Goal: Submit feedback/report problem

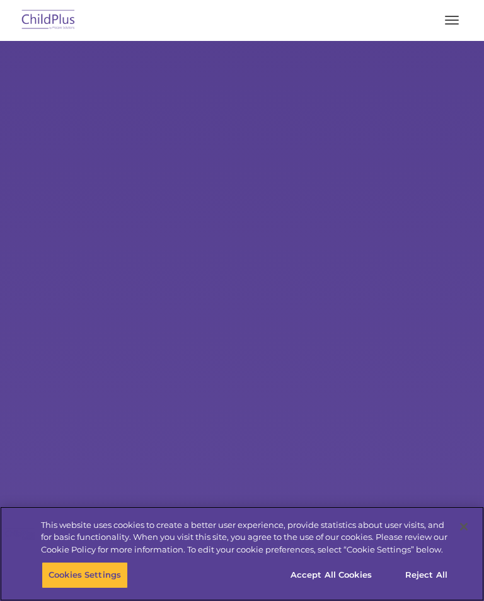
select select "MEDIUM"
click at [434, 586] on button "Reject All" at bounding box center [426, 575] width 79 height 26
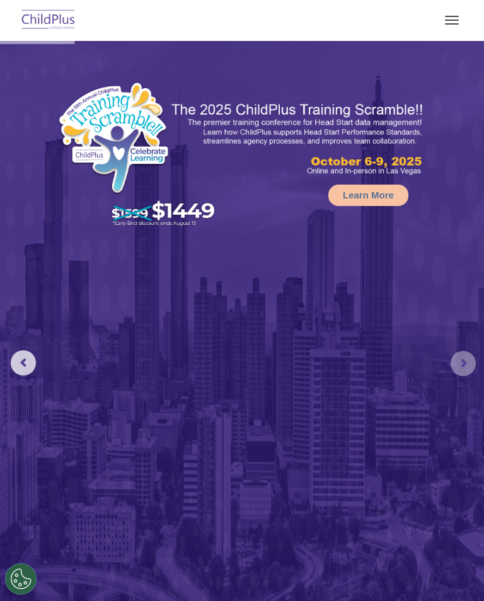
click at [468, 364] on rs-arrow at bounding box center [463, 363] width 25 height 25
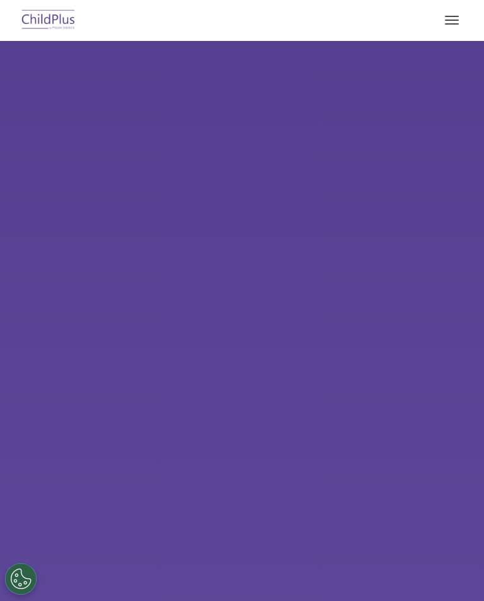
select select "MEDIUM"
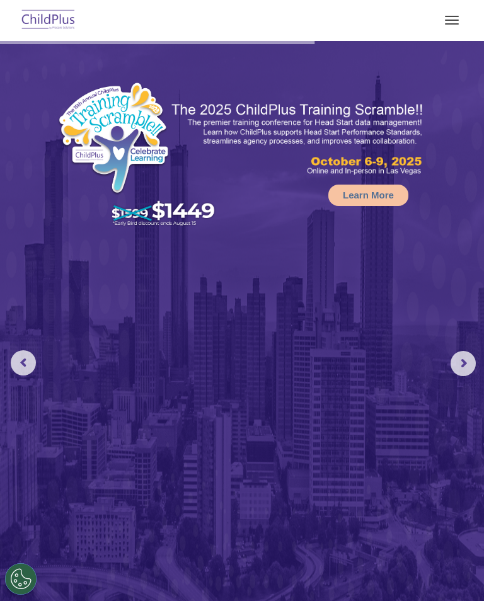
scroll to position [-1, 0]
